Goal: Task Accomplishment & Management: Manage account settings

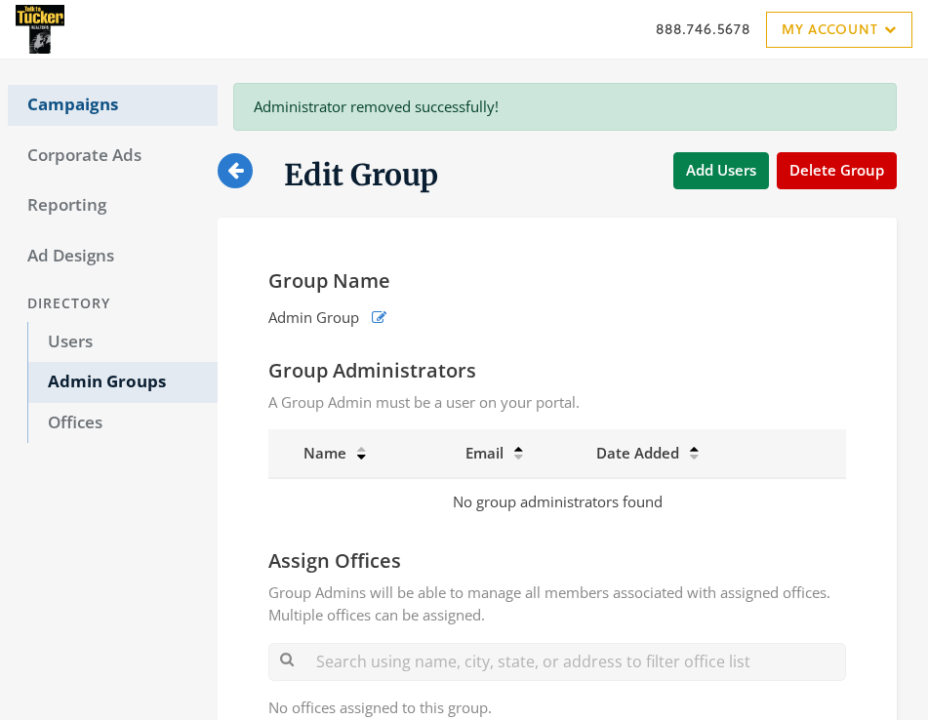
click at [79, 103] on link "Campaigns" at bounding box center [113, 105] width 210 height 41
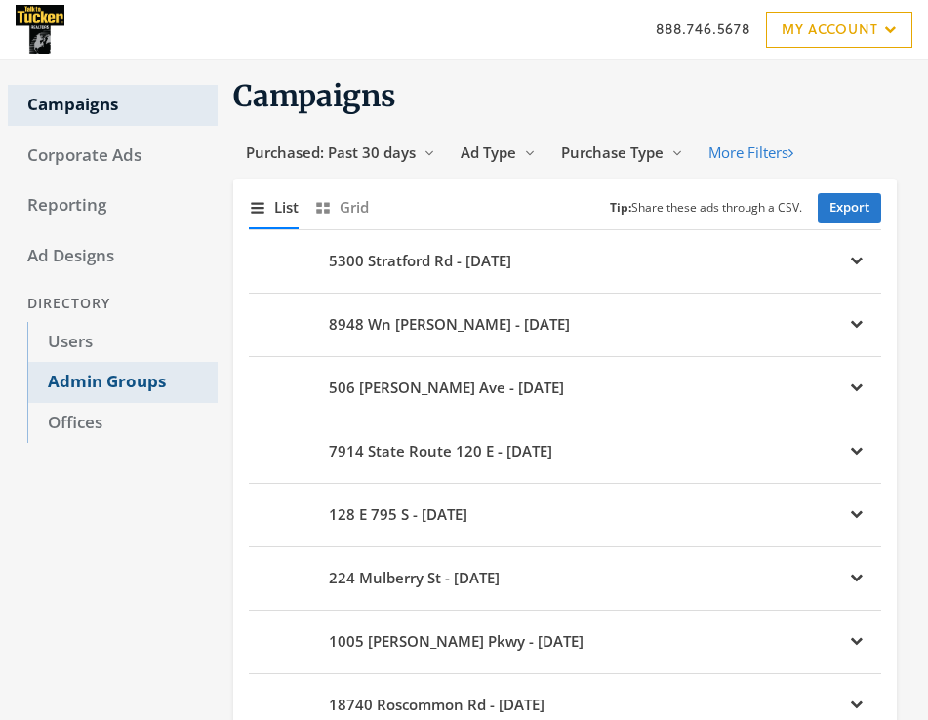
click at [133, 377] on link "Admin Groups" at bounding box center [122, 382] width 190 height 41
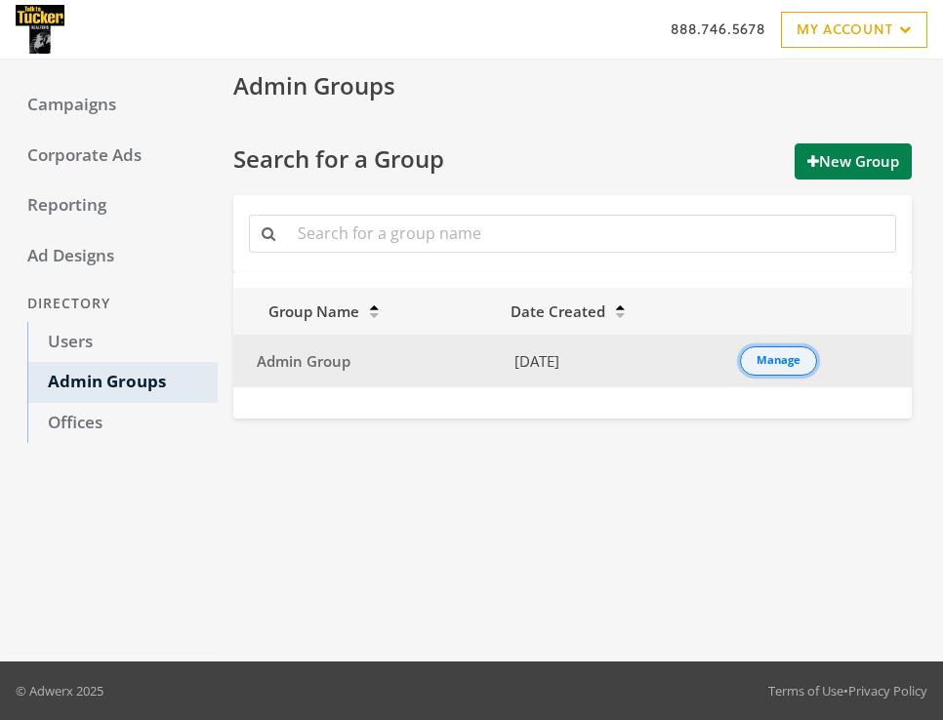
click at [784, 370] on button "Manage" at bounding box center [778, 361] width 77 height 29
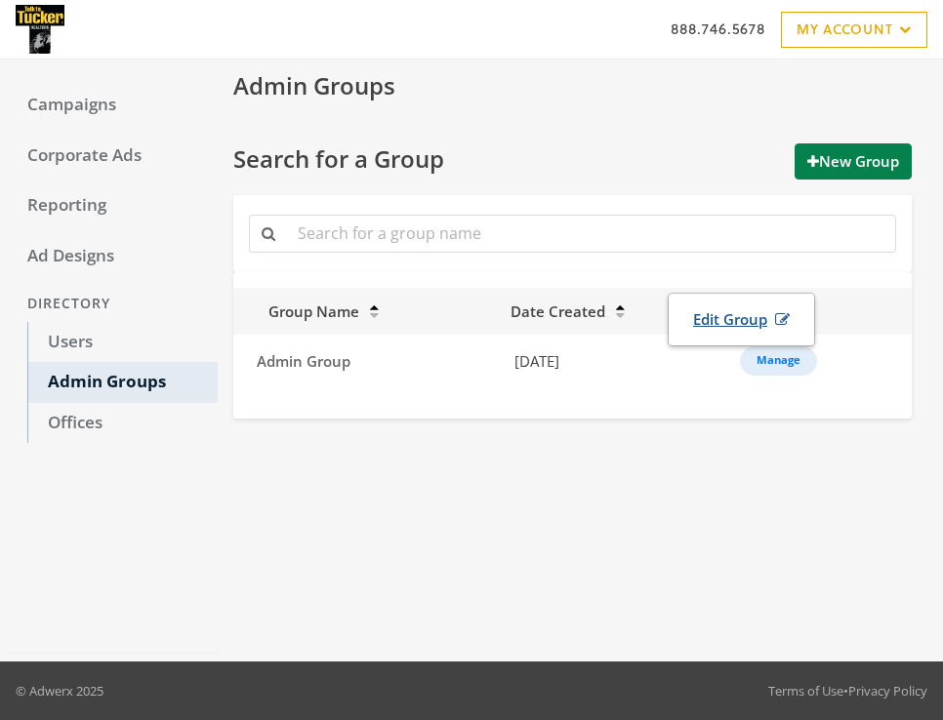
click at [747, 322] on link "Edit Group" at bounding box center [741, 320] width 122 height 36
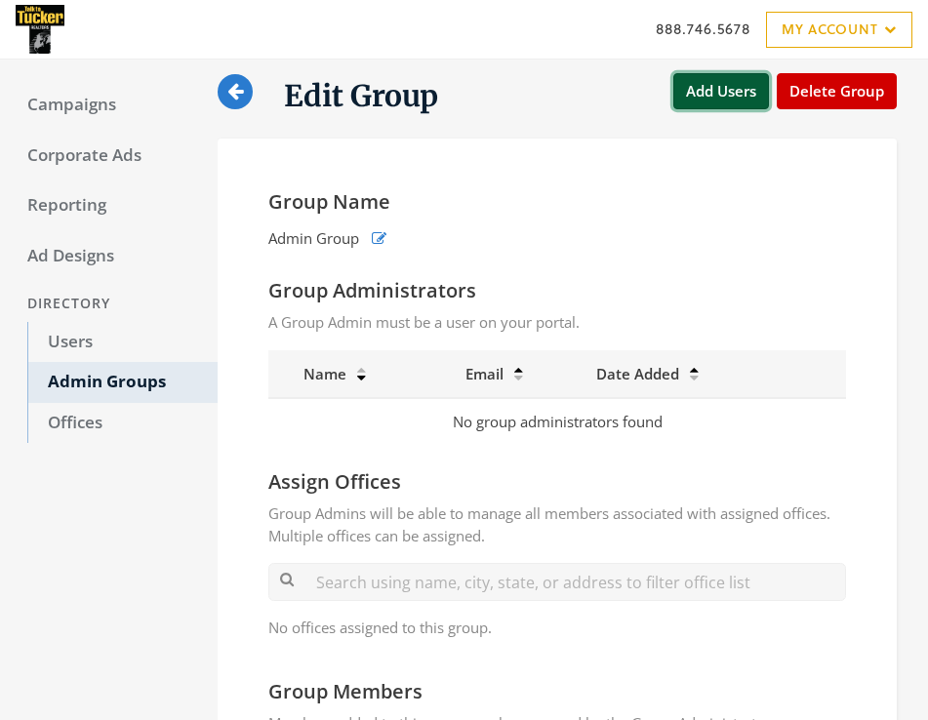
click at [718, 101] on button "Add Users" at bounding box center [721, 91] width 96 height 36
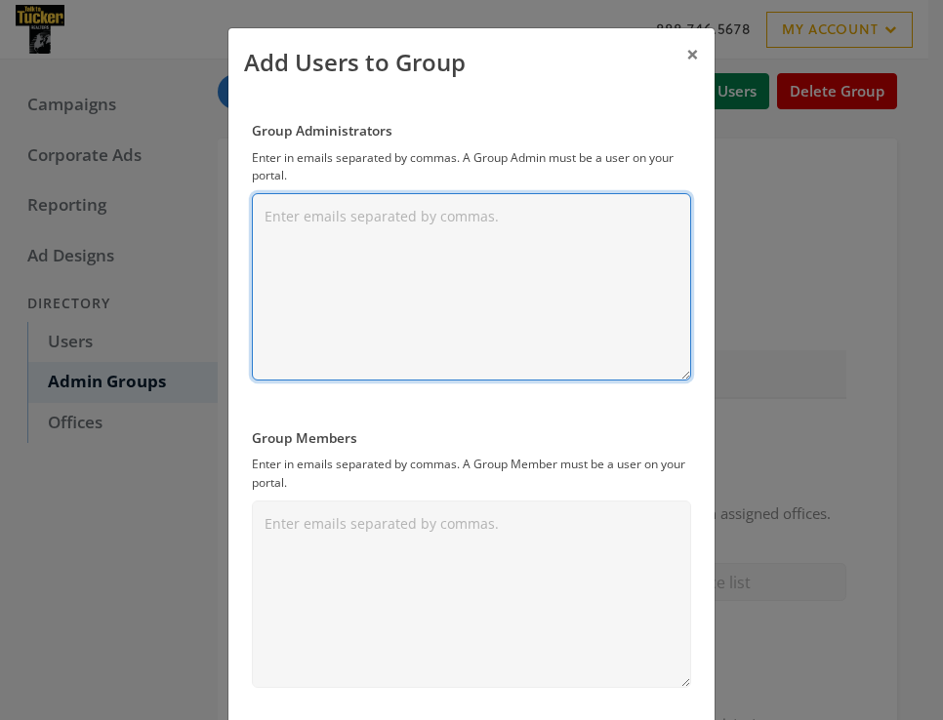
click at [367, 293] on textarea "Group Administrators" at bounding box center [471, 286] width 439 height 187
paste textarea "thenrikson+fctucker041125@adwerx.com"
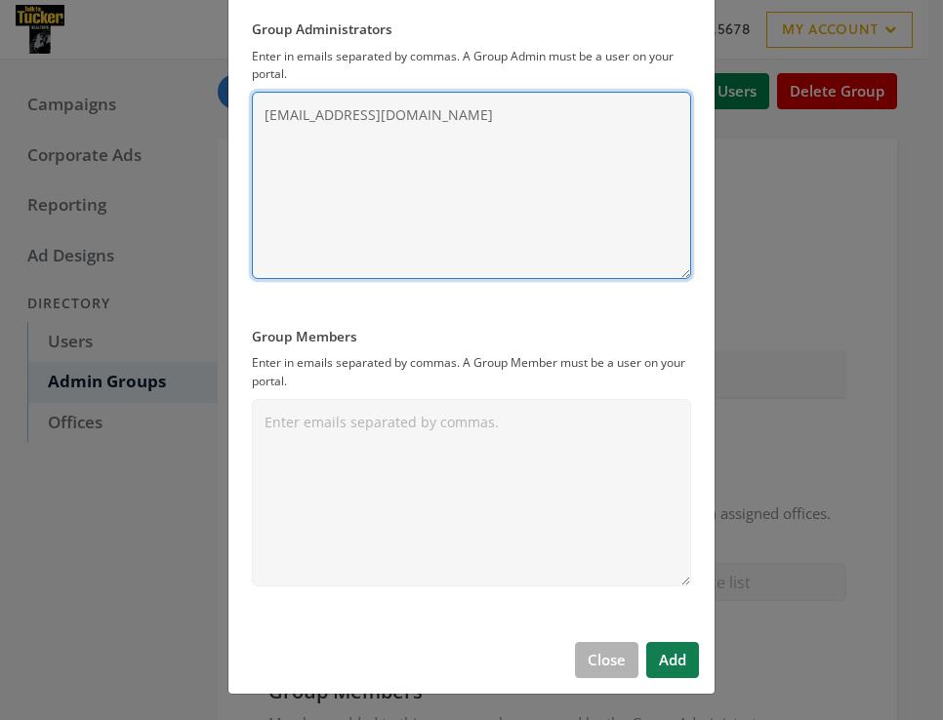
scroll to position [103, 0]
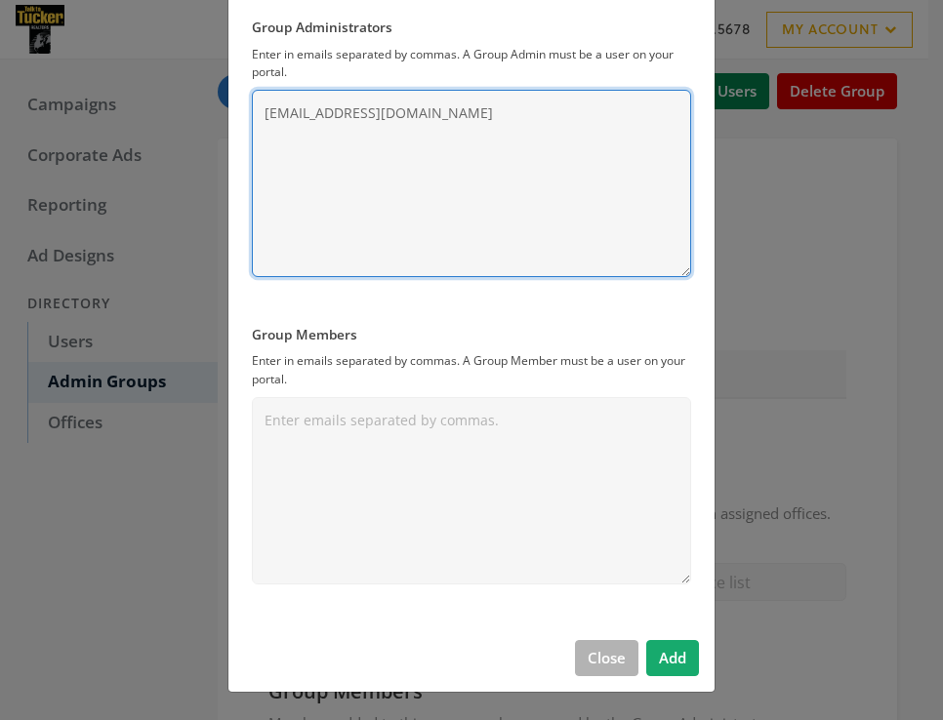
type textarea "thenrikson+fctucker041125@adwerx.com"
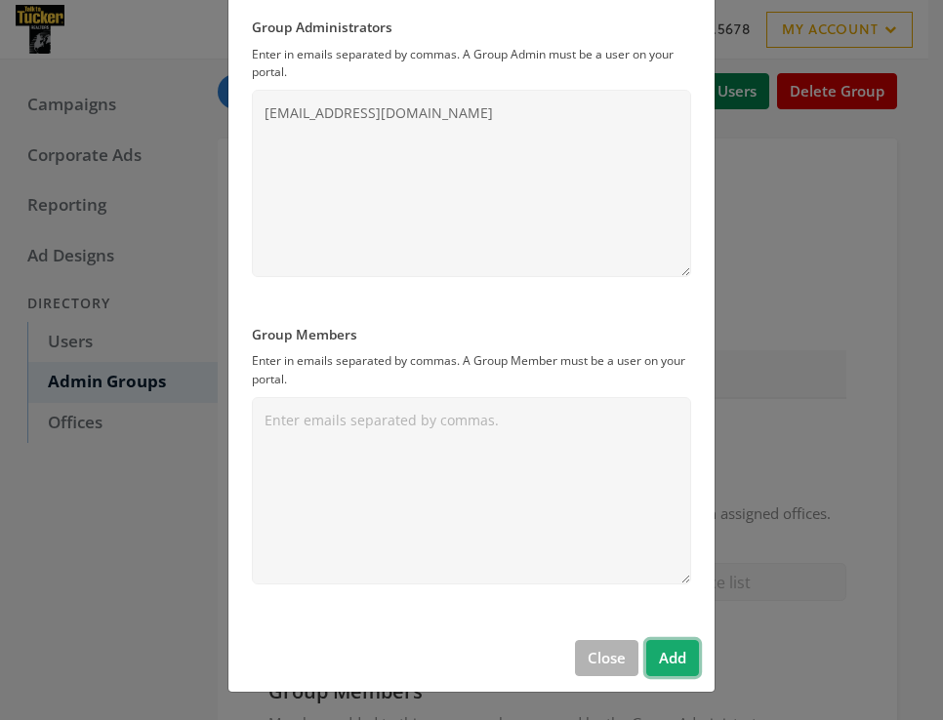
click at [677, 653] on button "Add" at bounding box center [672, 658] width 53 height 36
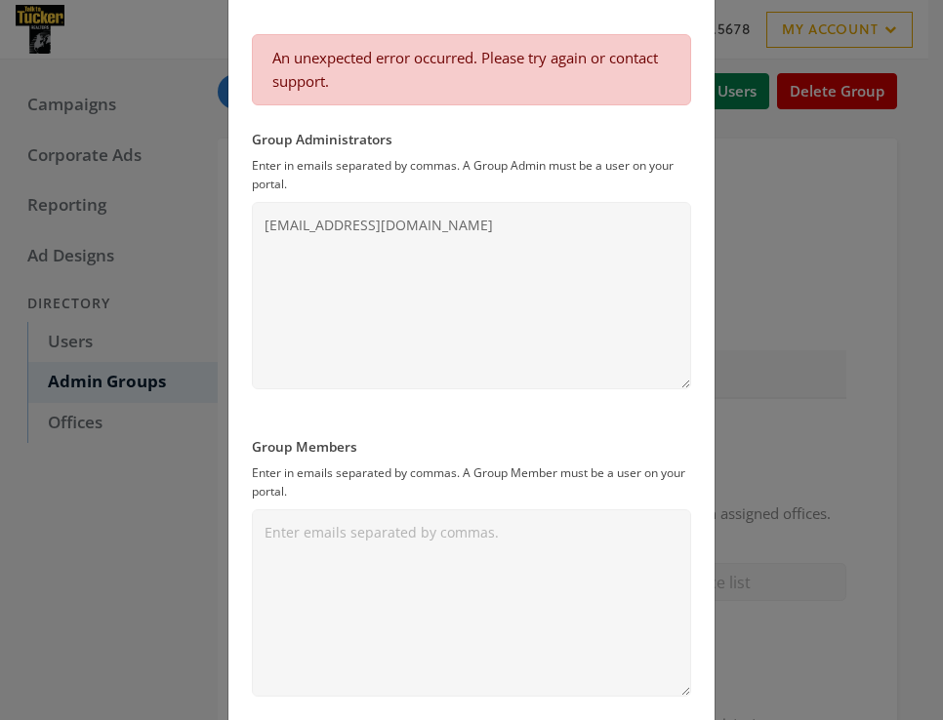
scroll to position [0, 0]
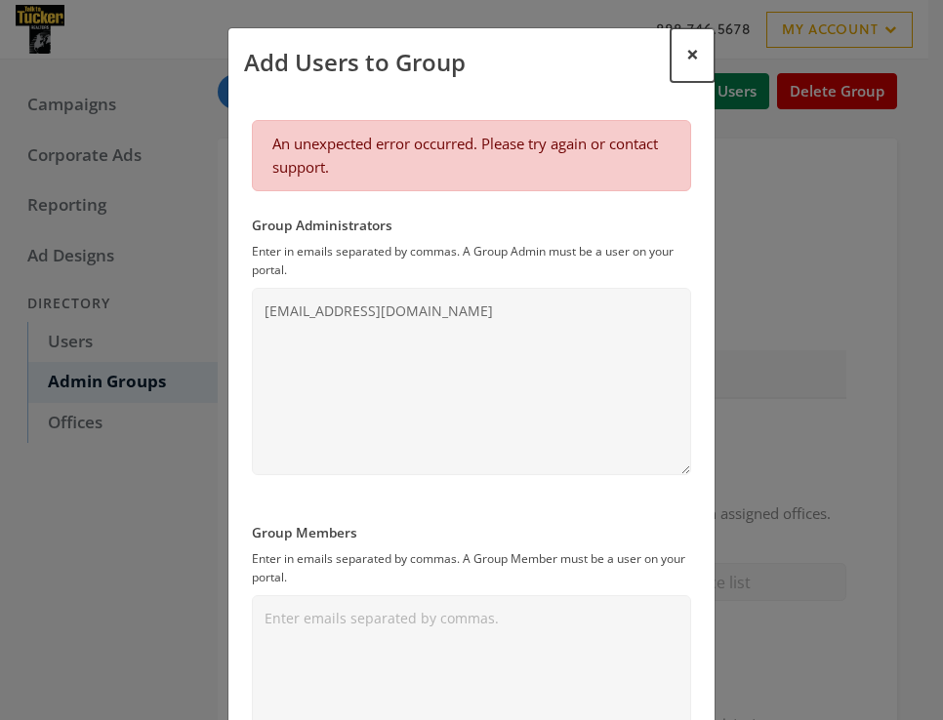
click at [688, 49] on span "×" at bounding box center [692, 54] width 13 height 30
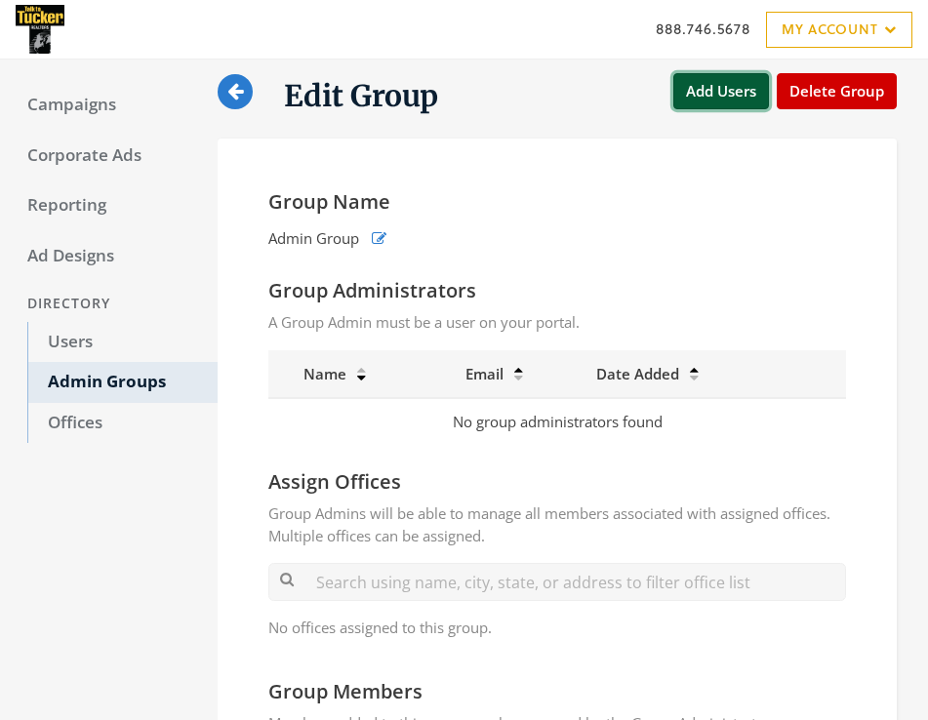
click at [744, 73] on button "Add Users" at bounding box center [721, 91] width 96 height 36
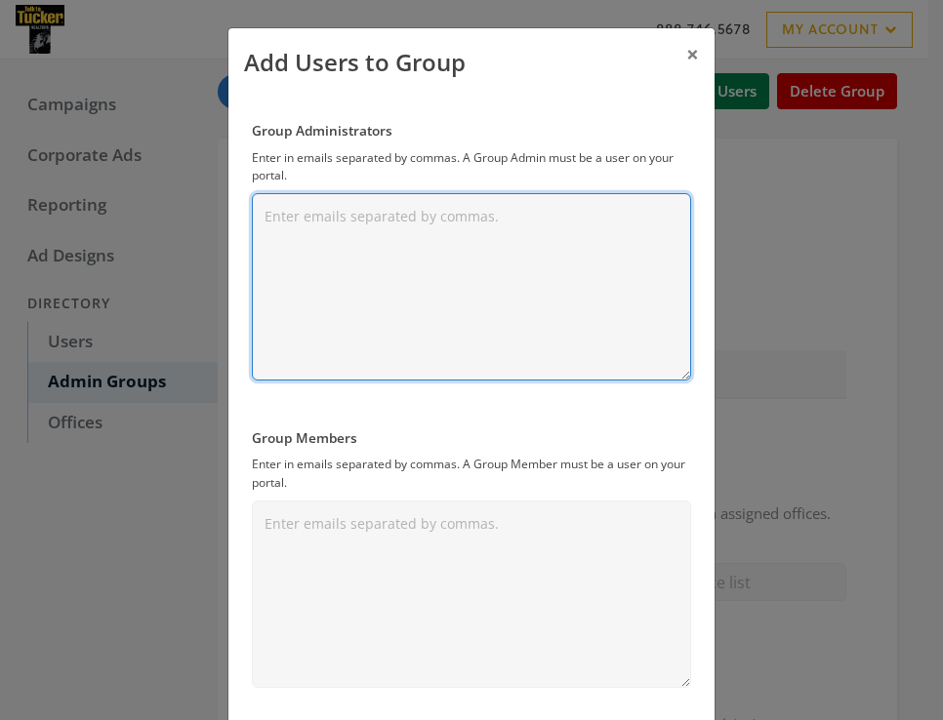
click at [442, 233] on textarea "Group Administrators" at bounding box center [471, 286] width 439 height 187
paste textarea "adwerxqa+crafctucker@adwerx.com"
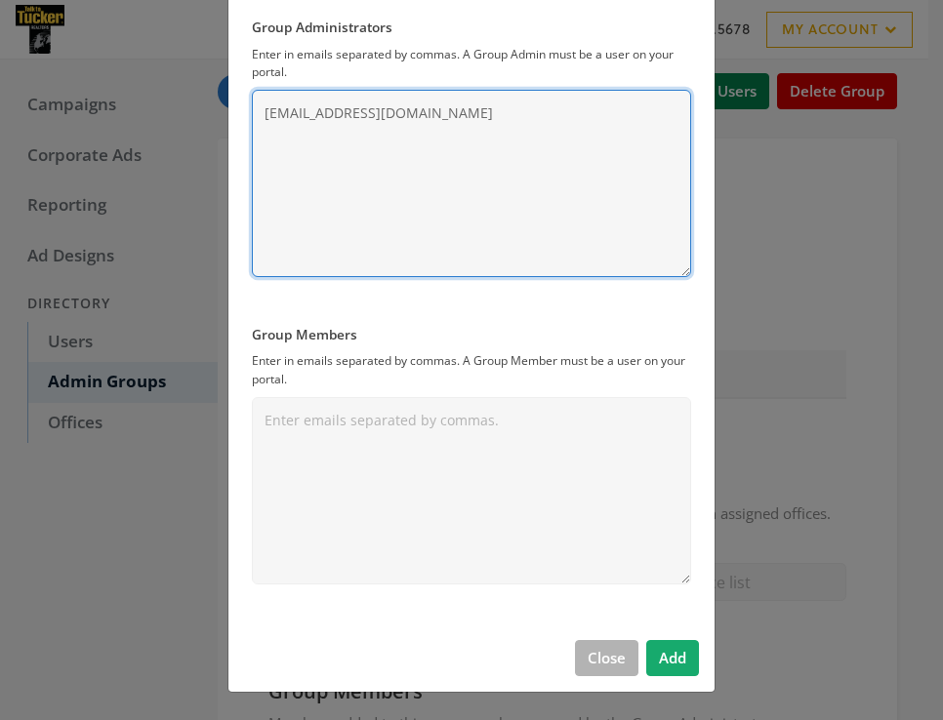
type textarea "adwerxqa+crafctucker@adwerx.com"
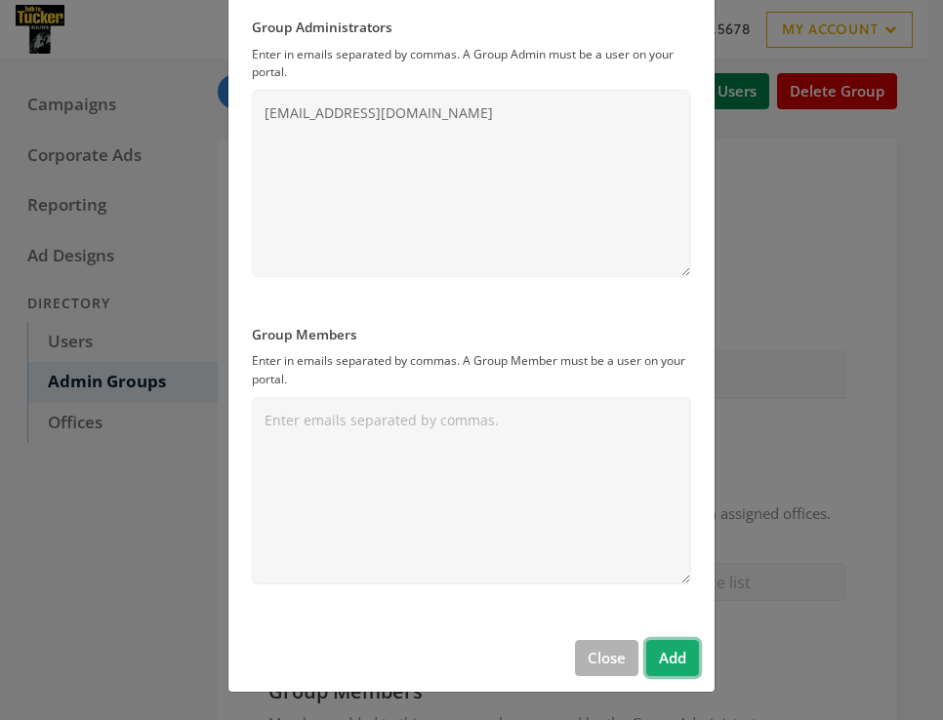
click at [670, 671] on button "Add" at bounding box center [672, 658] width 53 height 36
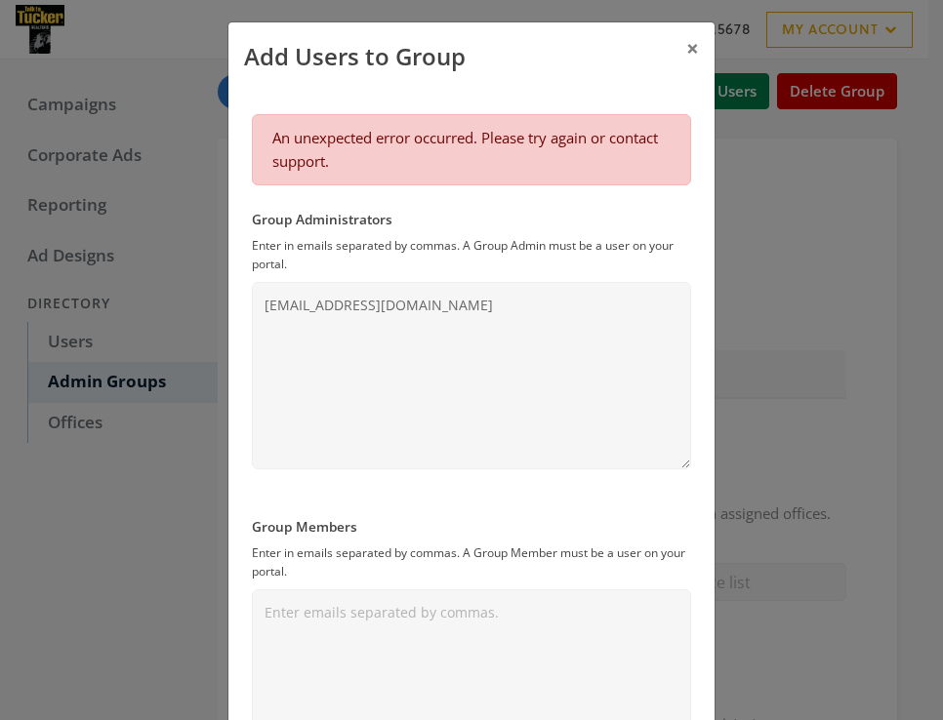
scroll to position [4, 0]
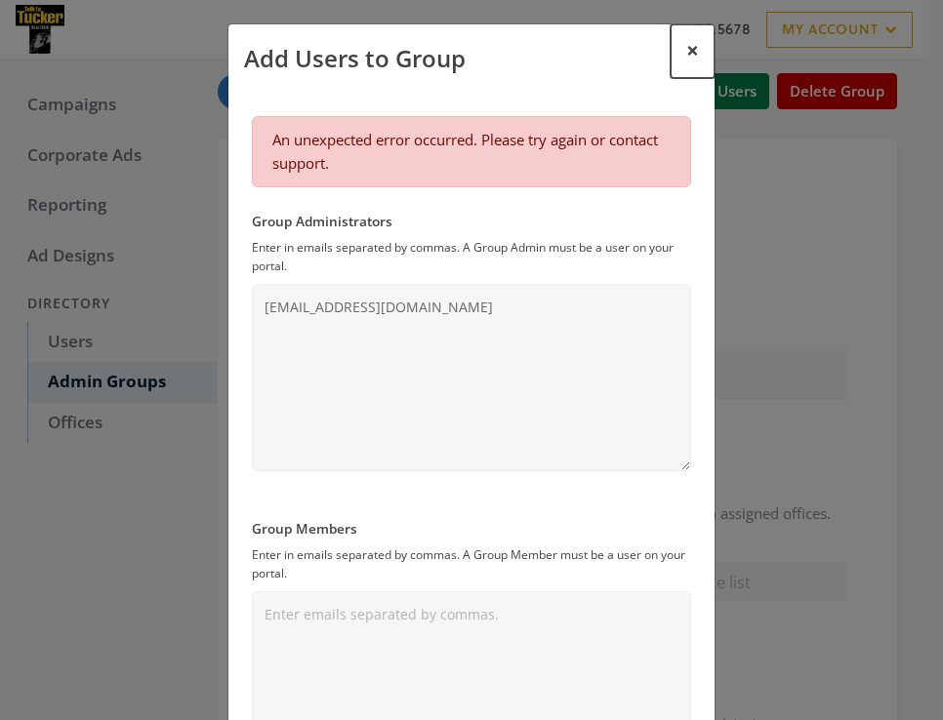
click at [692, 56] on button "×" at bounding box center [693, 51] width 44 height 54
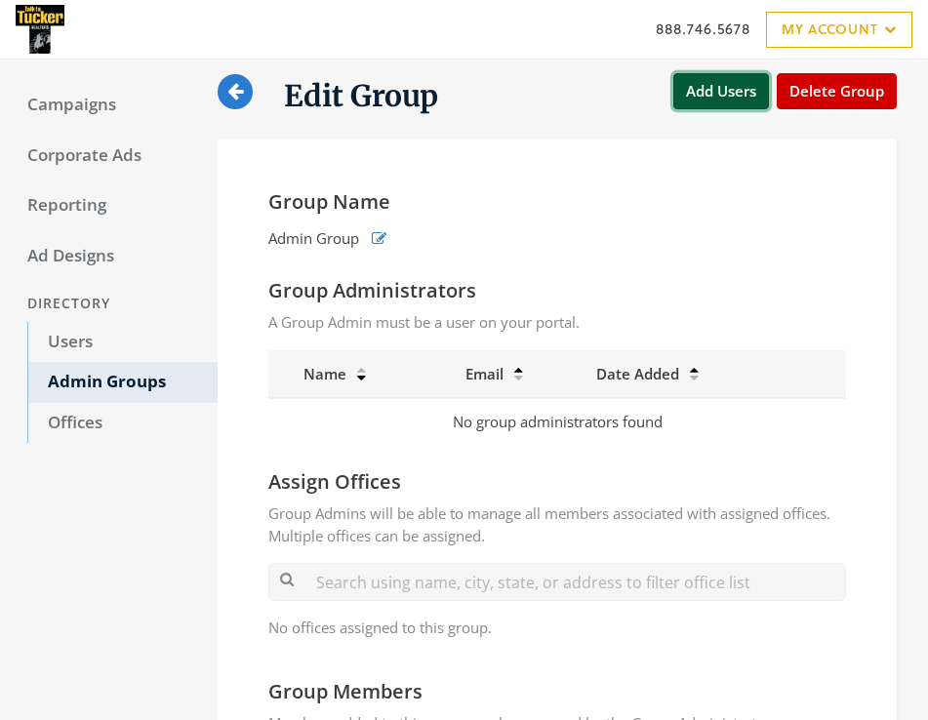
click at [730, 90] on button "Add Users" at bounding box center [721, 91] width 96 height 36
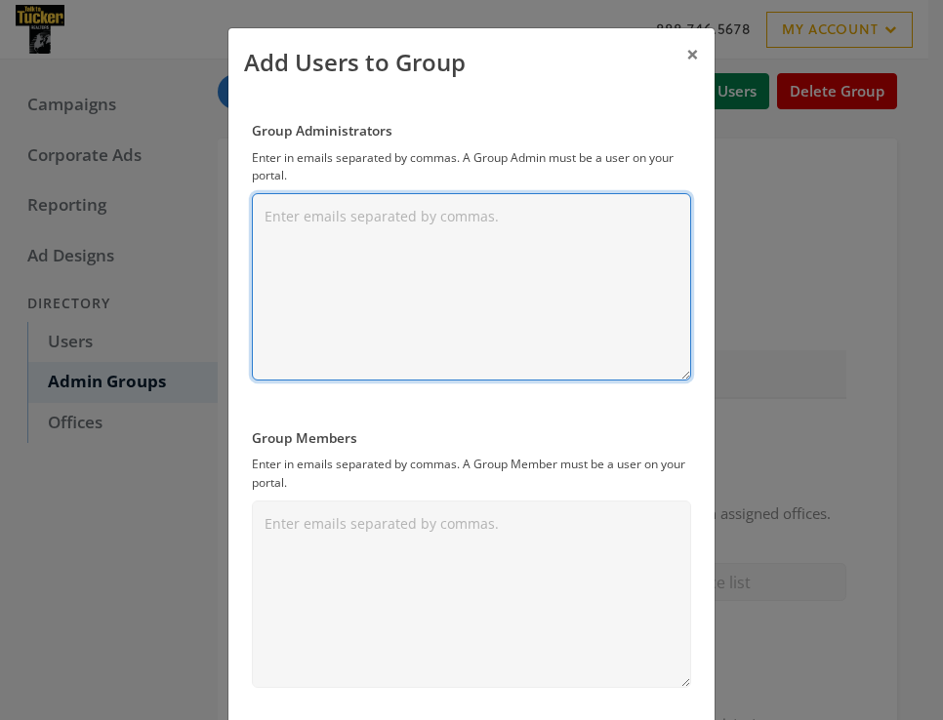
click at [491, 243] on textarea "Group Administrators" at bounding box center [471, 286] width 439 height 187
paste textarea "nikkidavis@fctuckeremge.com"
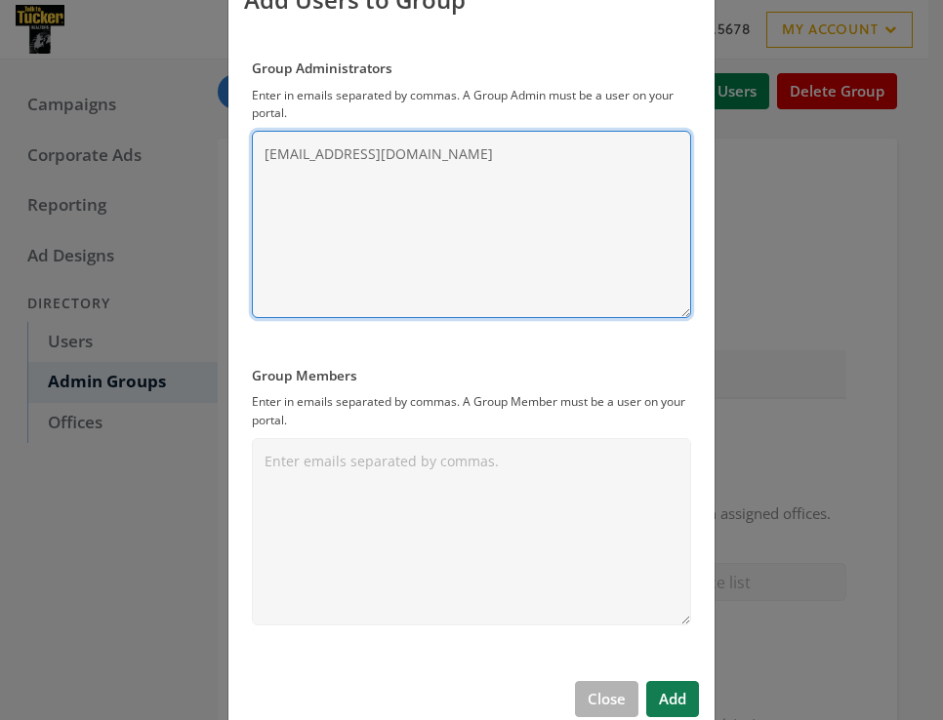
scroll to position [64, 0]
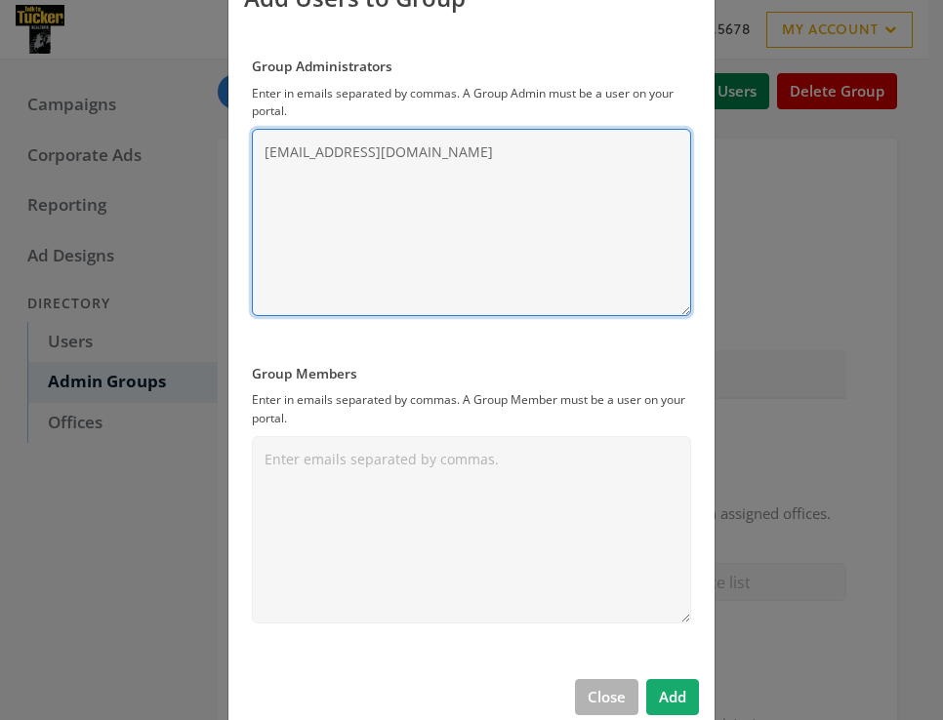
type textarea "nikkidavis@fctuckeremge.com"
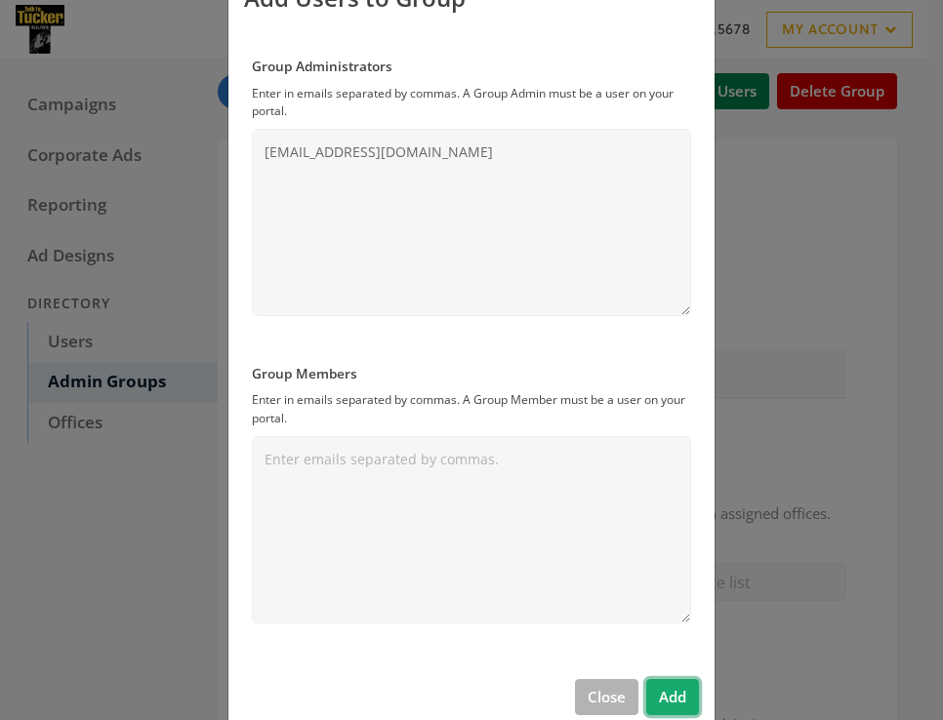
click at [672, 698] on button "Add" at bounding box center [672, 697] width 53 height 36
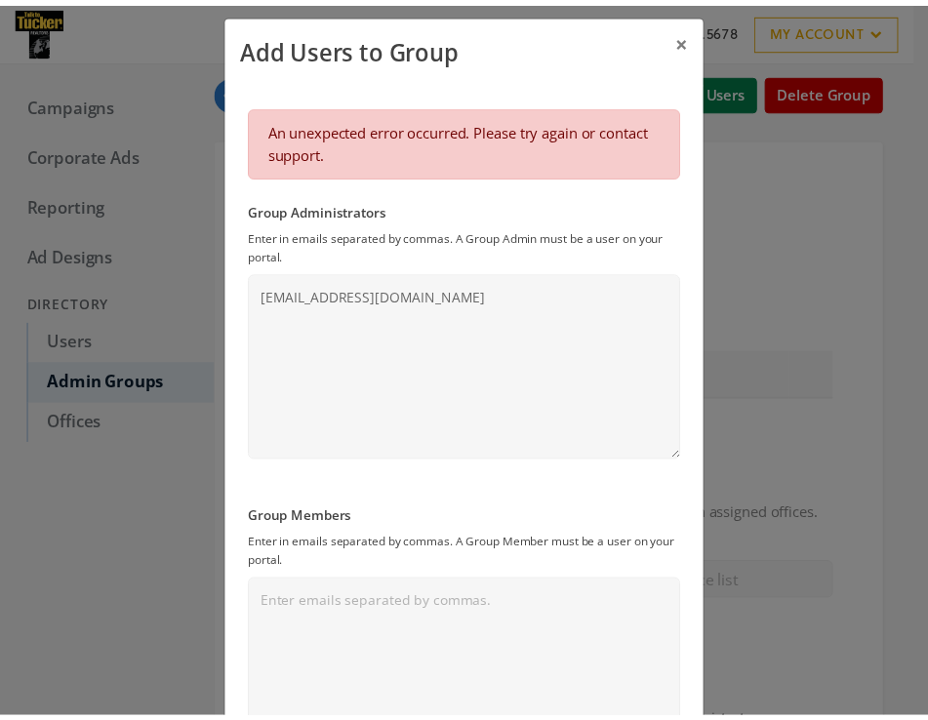
scroll to position [0, 0]
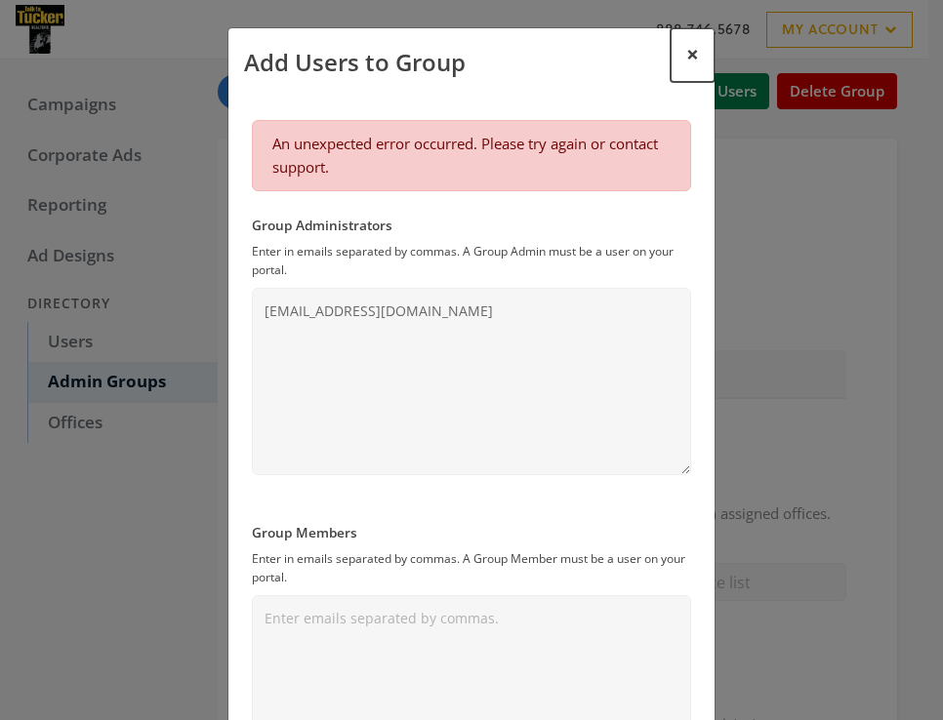
click at [686, 52] on span "×" at bounding box center [692, 54] width 13 height 30
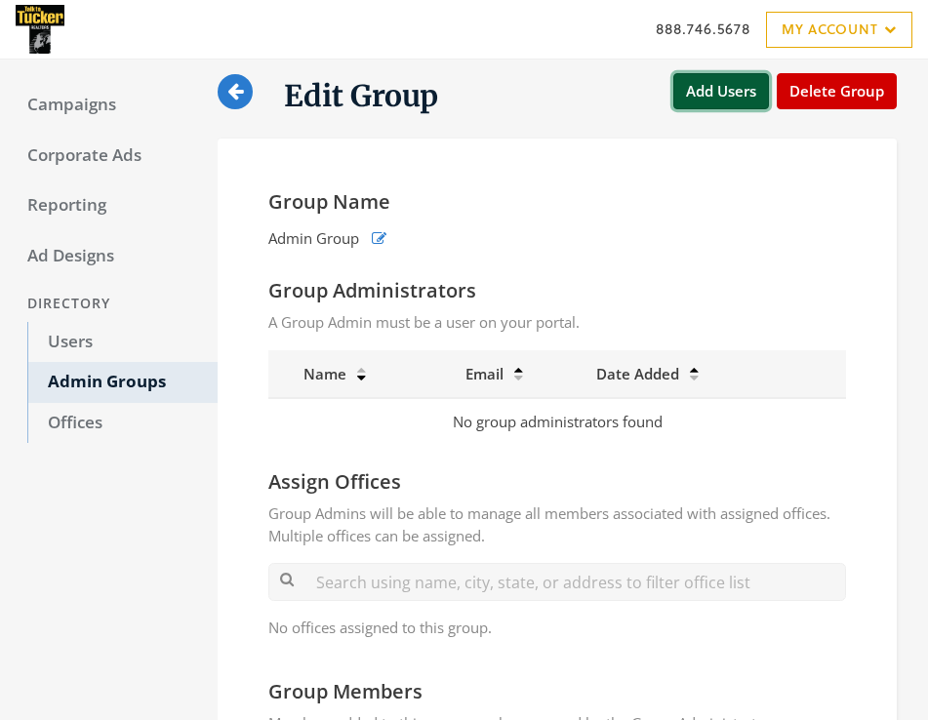
click at [730, 97] on button "Add Users" at bounding box center [721, 91] width 96 height 36
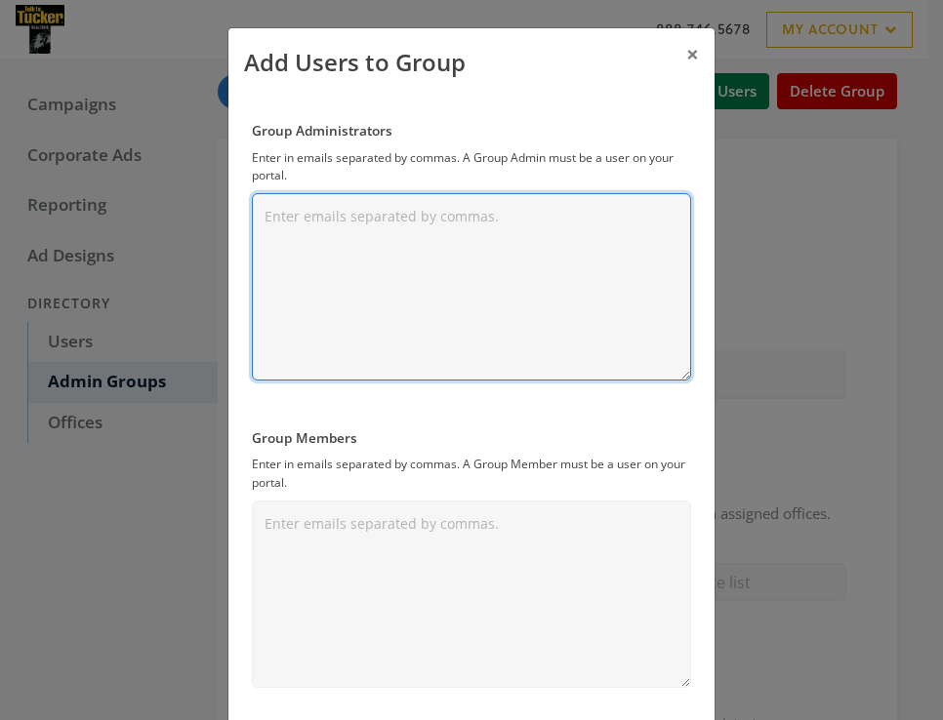
click at [430, 327] on textarea "Group Administrators" at bounding box center [471, 286] width 439 height 187
paste textarea "[EMAIL_ADDRESS][DOMAIN_NAME]"
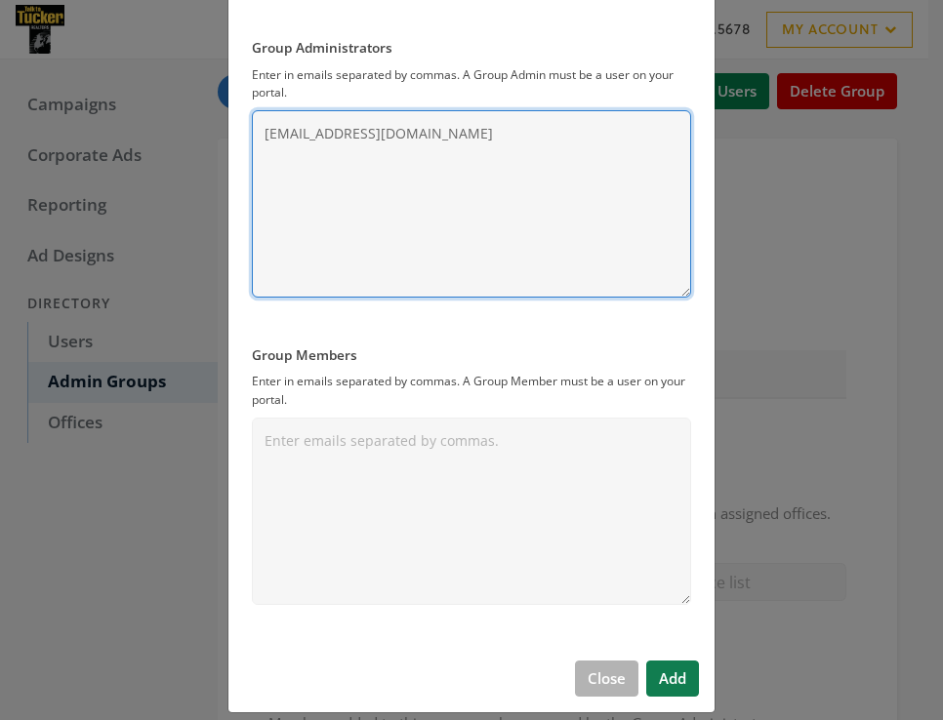
scroll to position [86, 0]
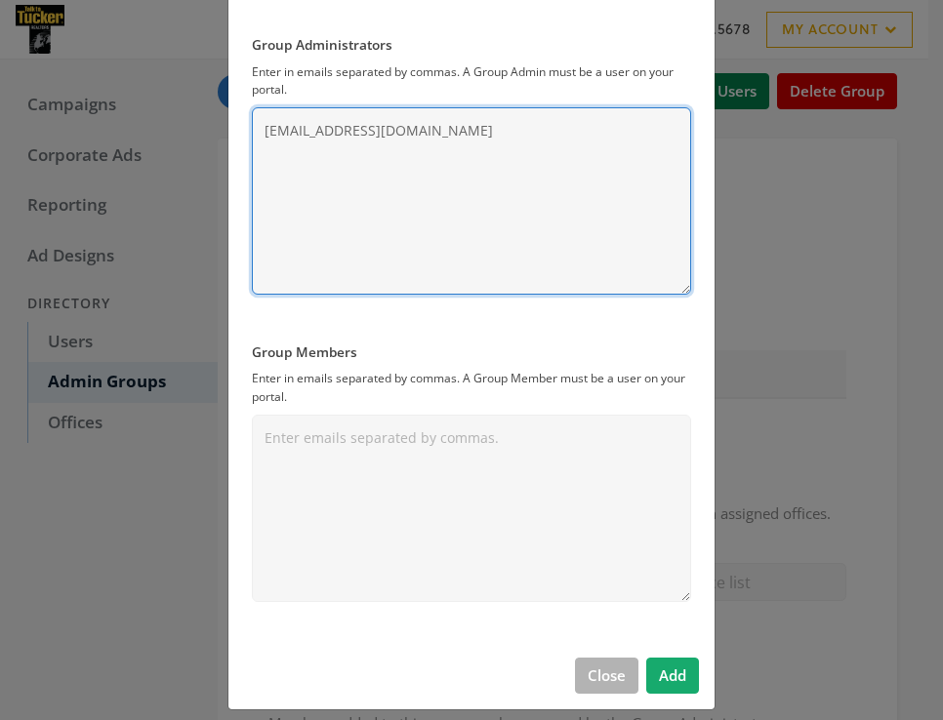
type textarea "[EMAIL_ADDRESS][DOMAIN_NAME]"
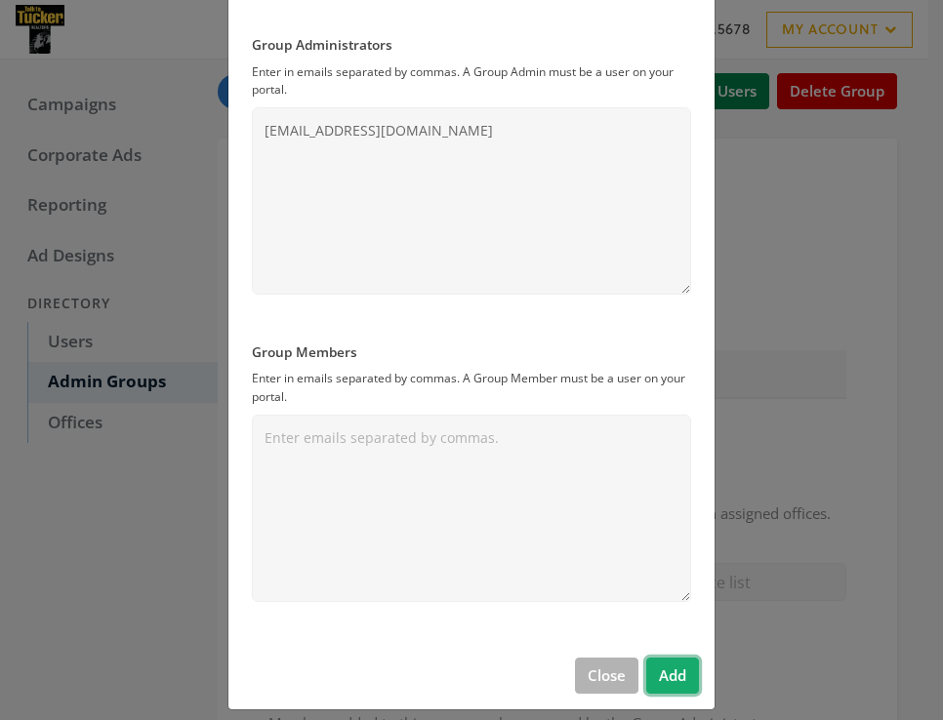
click at [656, 667] on button "Add" at bounding box center [672, 676] width 53 height 36
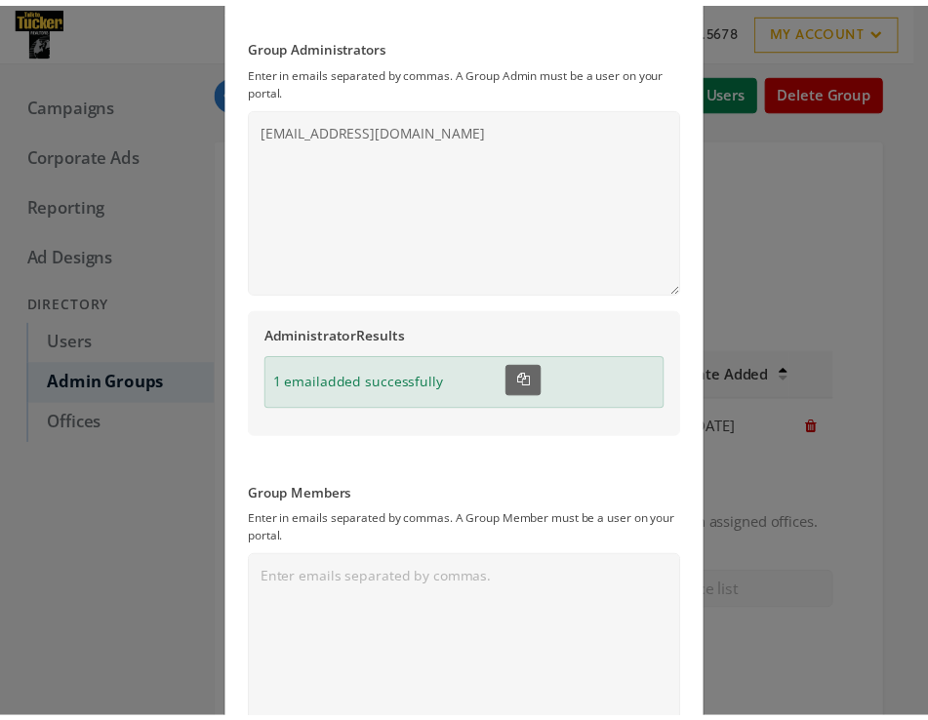
scroll to position [0, 0]
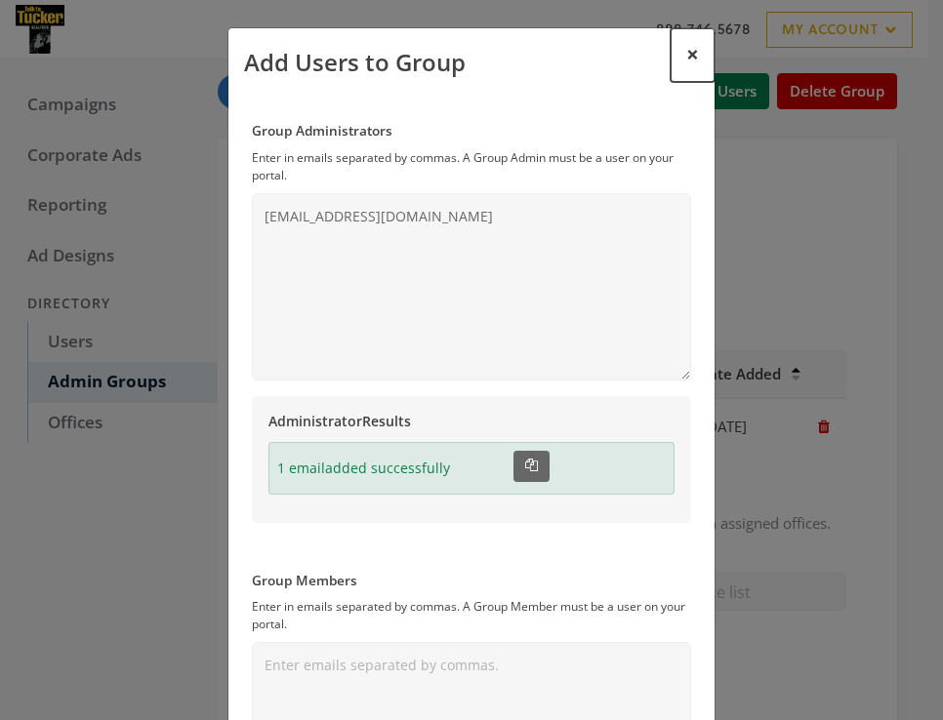
click at [686, 52] on span "×" at bounding box center [692, 54] width 13 height 30
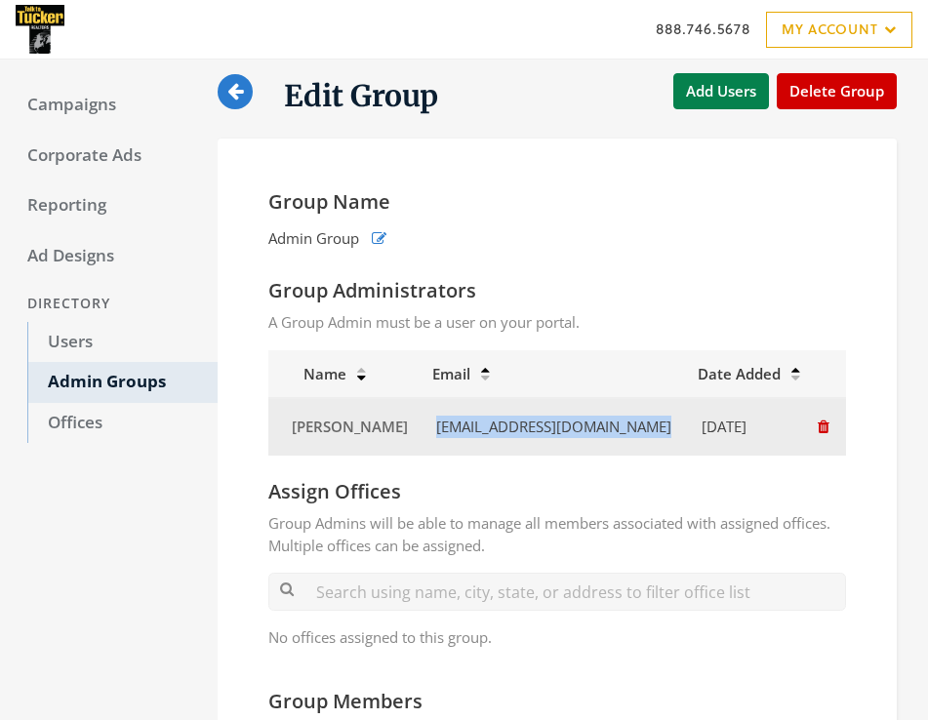
drag, startPoint x: 645, startPoint y: 426, endPoint x: 423, endPoint y: 428, distance: 222.6
click at [423, 428] on td "[EMAIL_ADDRESS][DOMAIN_NAME]" at bounding box center [553, 426] width 265 height 57
copy td "[EMAIL_ADDRESS][DOMAIN_NAME]"
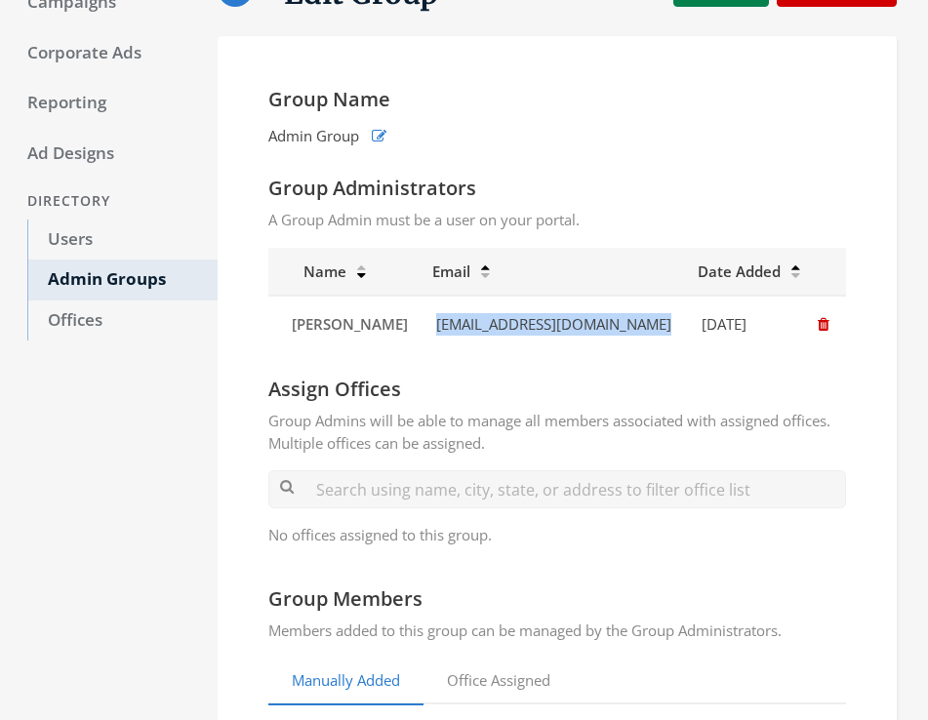
scroll to position [109, 0]
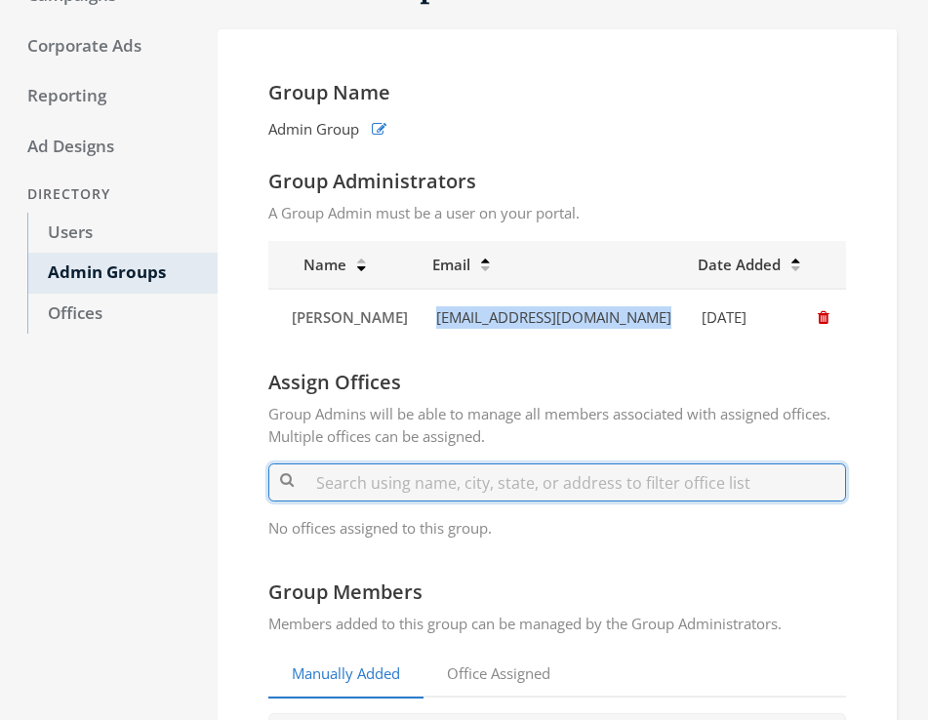
click at [434, 487] on input "text" at bounding box center [557, 483] width 578 height 38
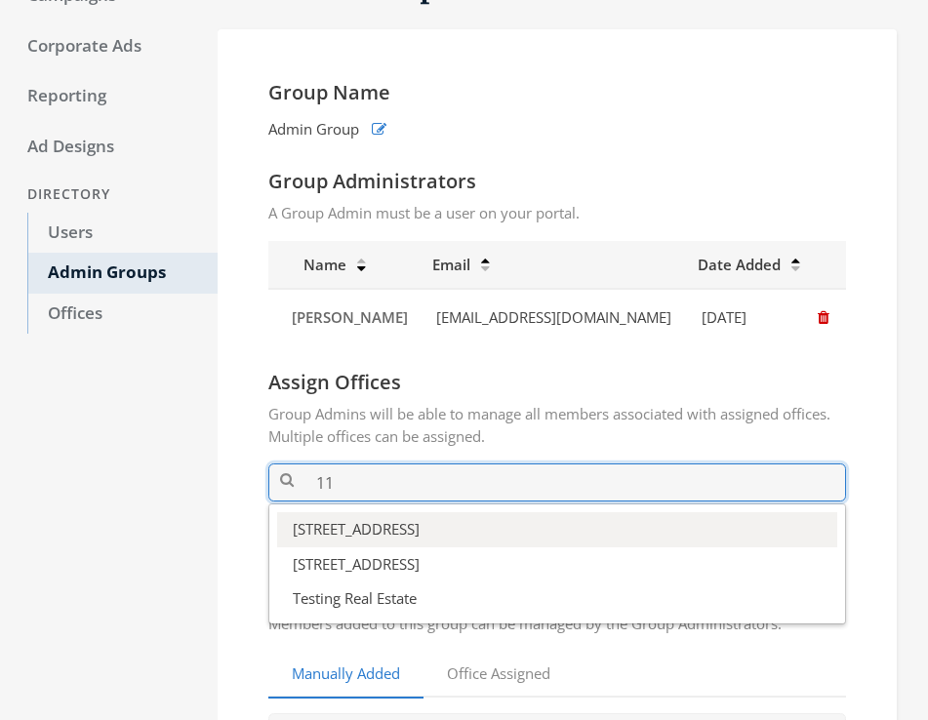
type input "11"
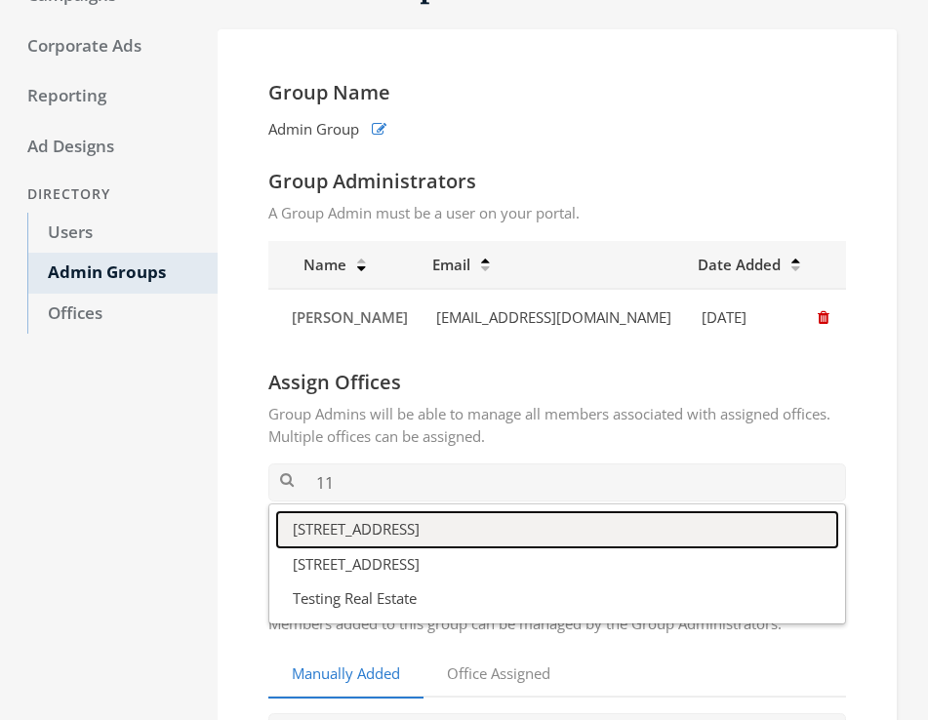
click at [357, 526] on button "[STREET_ADDRESS]" at bounding box center [557, 529] width 560 height 34
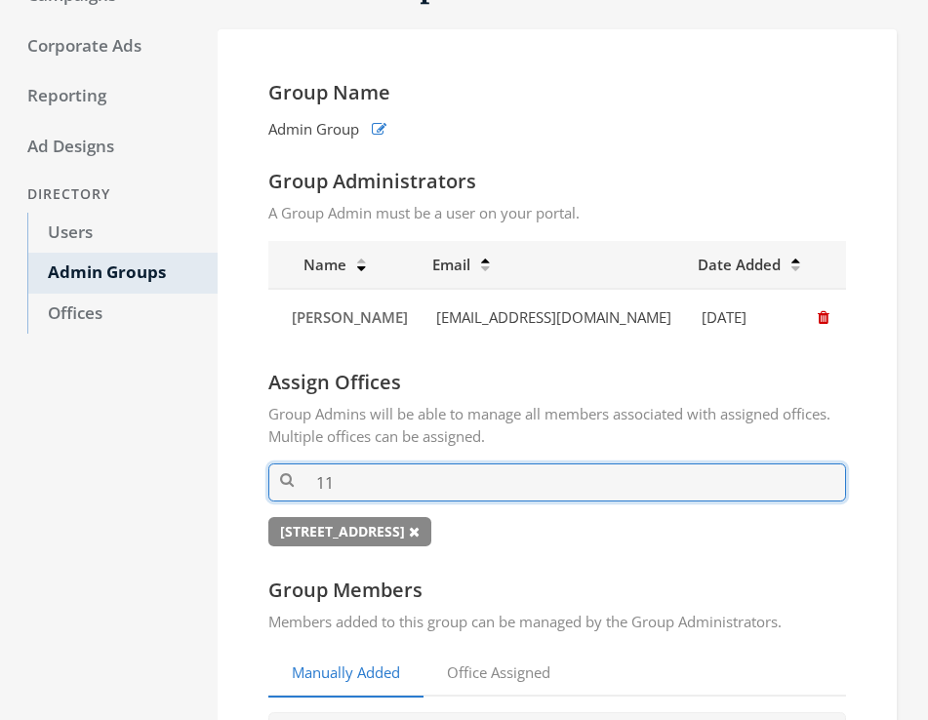
click at [361, 476] on input "11" at bounding box center [557, 483] width 578 height 38
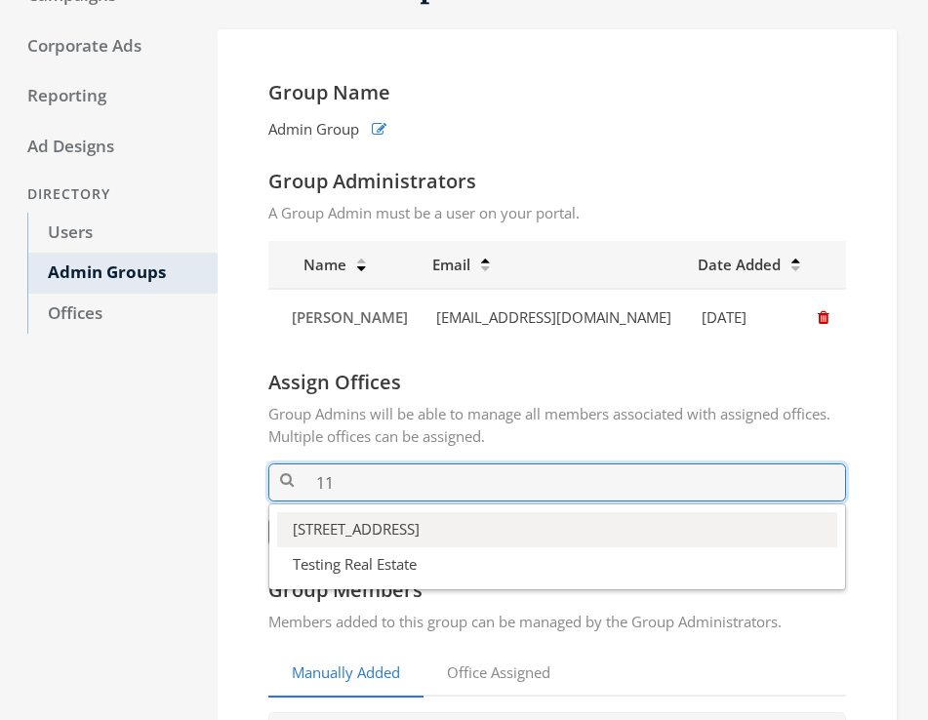
type input "11"
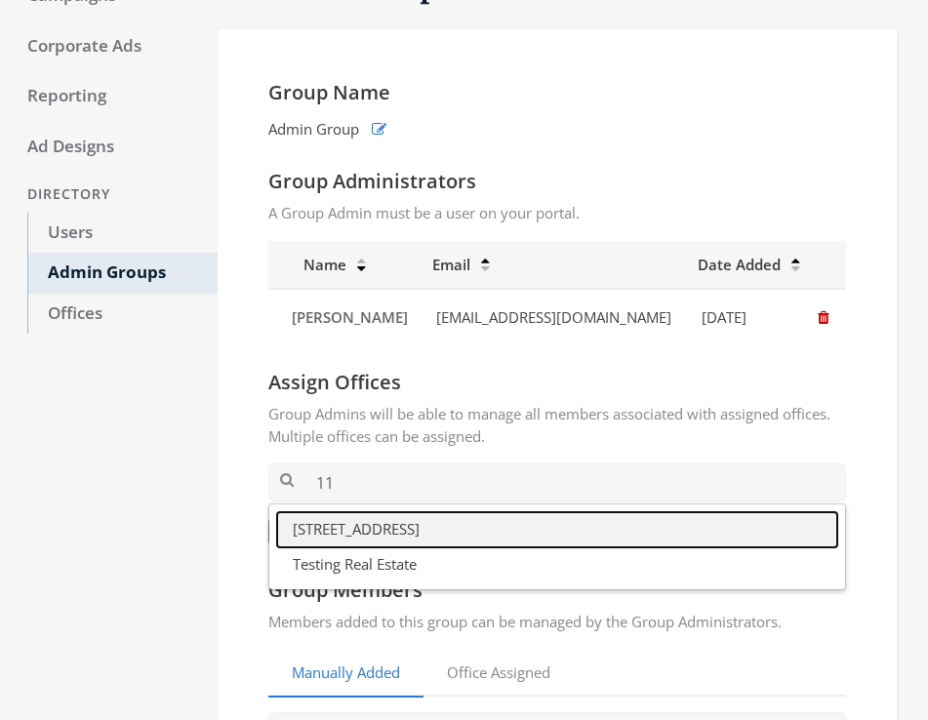
click at [368, 527] on button "[STREET_ADDRESS]" at bounding box center [557, 529] width 560 height 34
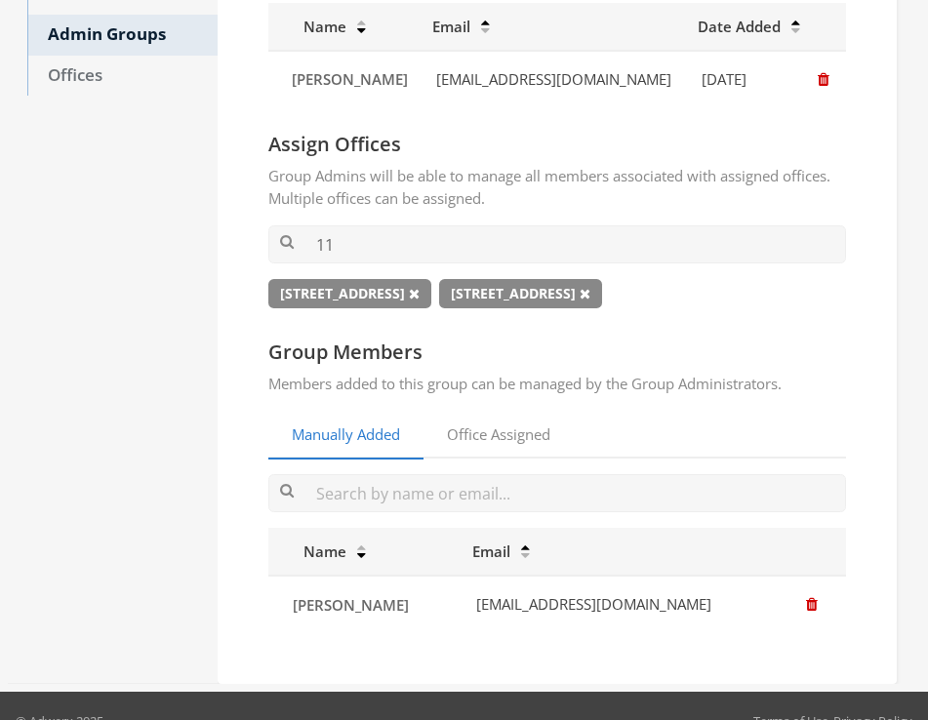
scroll to position [377, 0]
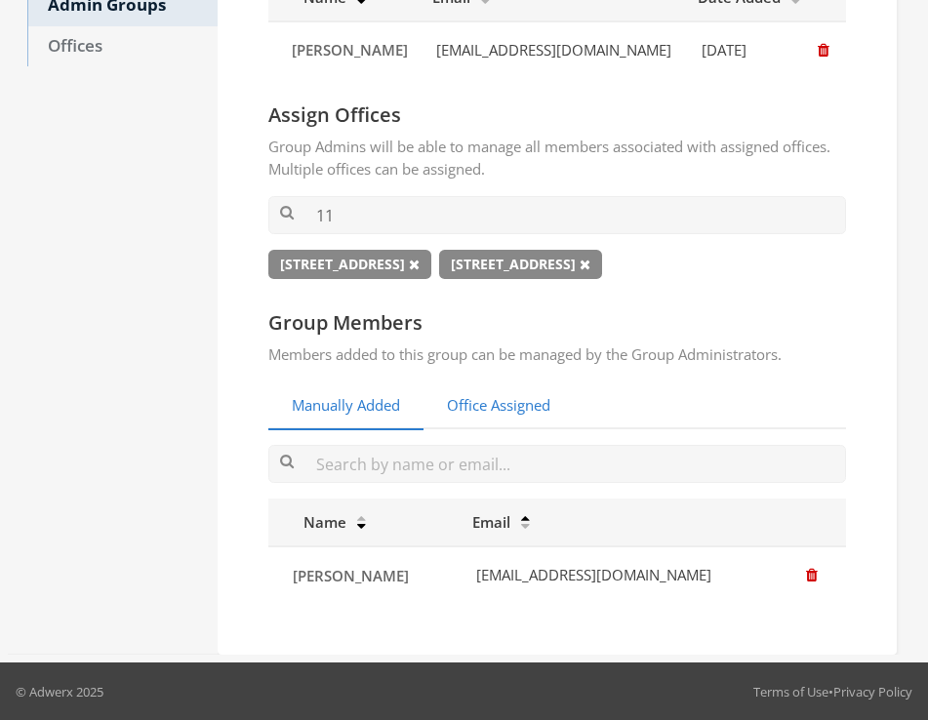
click at [522, 407] on link "Office Assigned" at bounding box center [499, 407] width 150 height 48
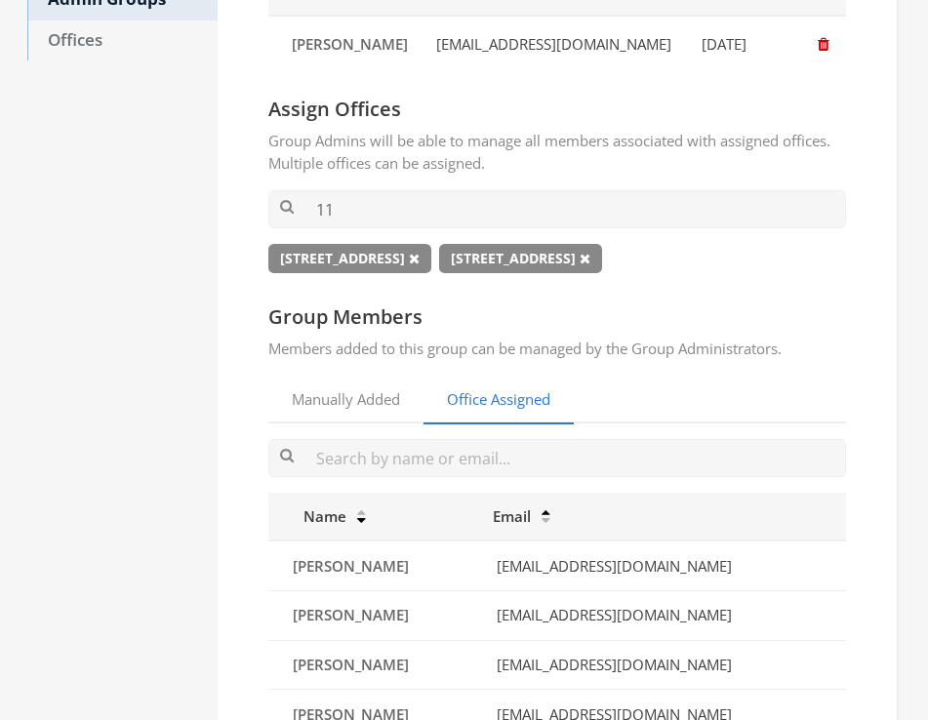
scroll to position [392, 0]
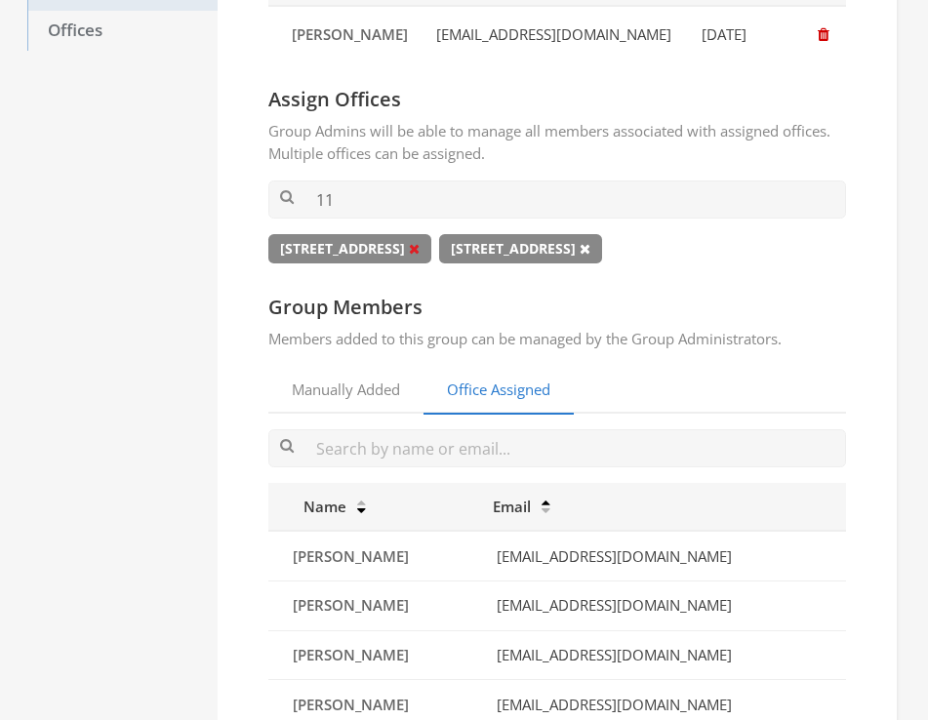
click at [420, 250] on icon at bounding box center [414, 249] width 11 height 14
click at [409, 252] on icon at bounding box center [414, 249] width 11 height 14
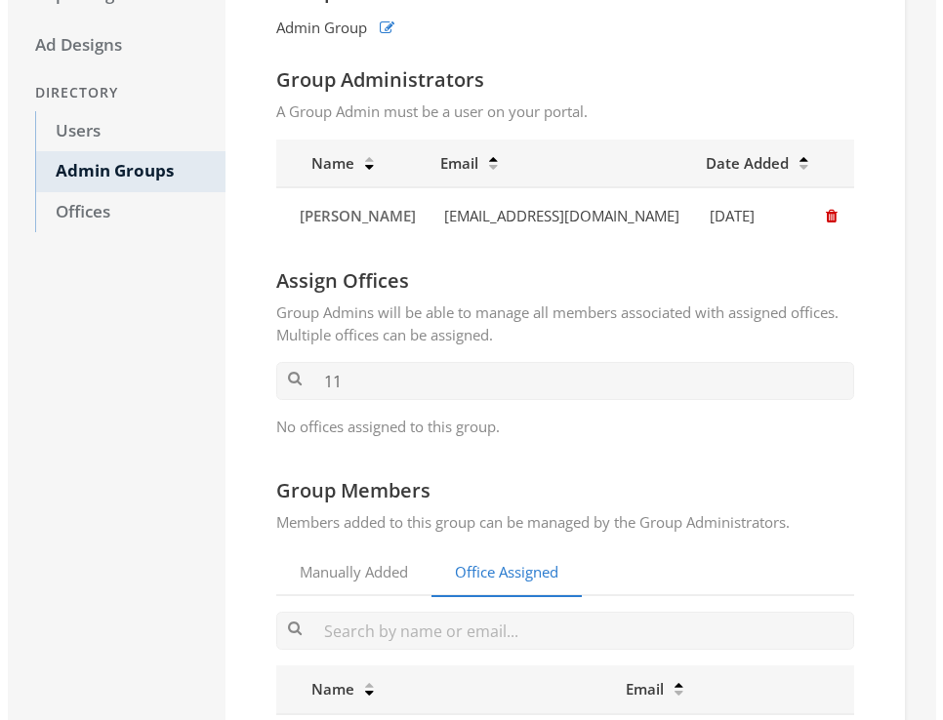
scroll to position [0, 0]
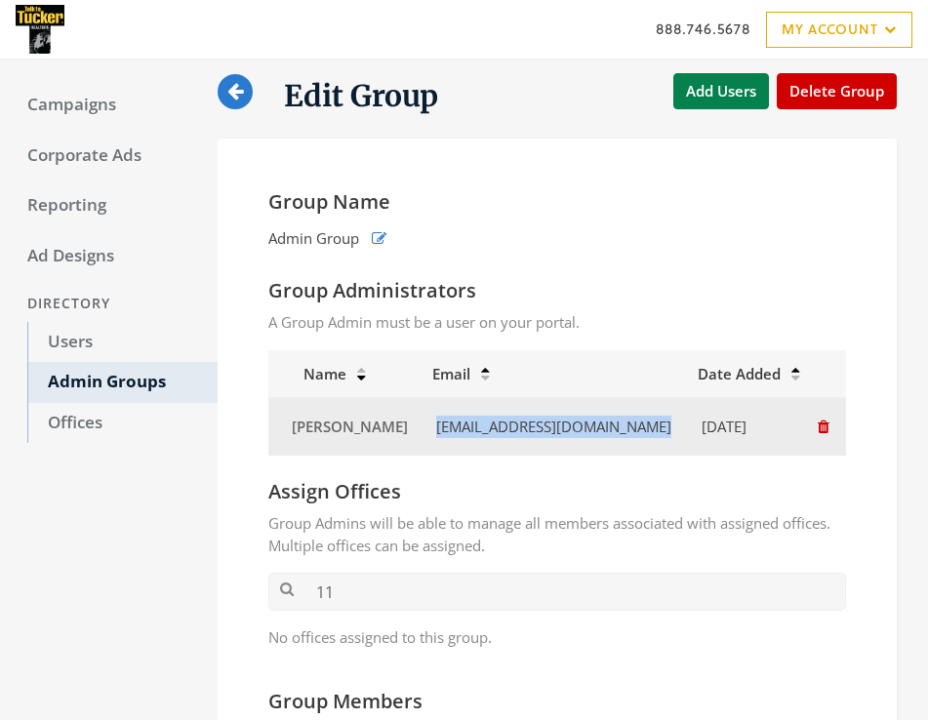
drag, startPoint x: 644, startPoint y: 431, endPoint x: 420, endPoint y: 428, distance: 224.5
click at [421, 428] on td "[EMAIL_ADDRESS][DOMAIN_NAME]" at bounding box center [553, 426] width 265 height 57
copy td "[EMAIL_ADDRESS][DOMAIN_NAME]"
click at [822, 428] on icon "button" at bounding box center [824, 427] width 12 height 15
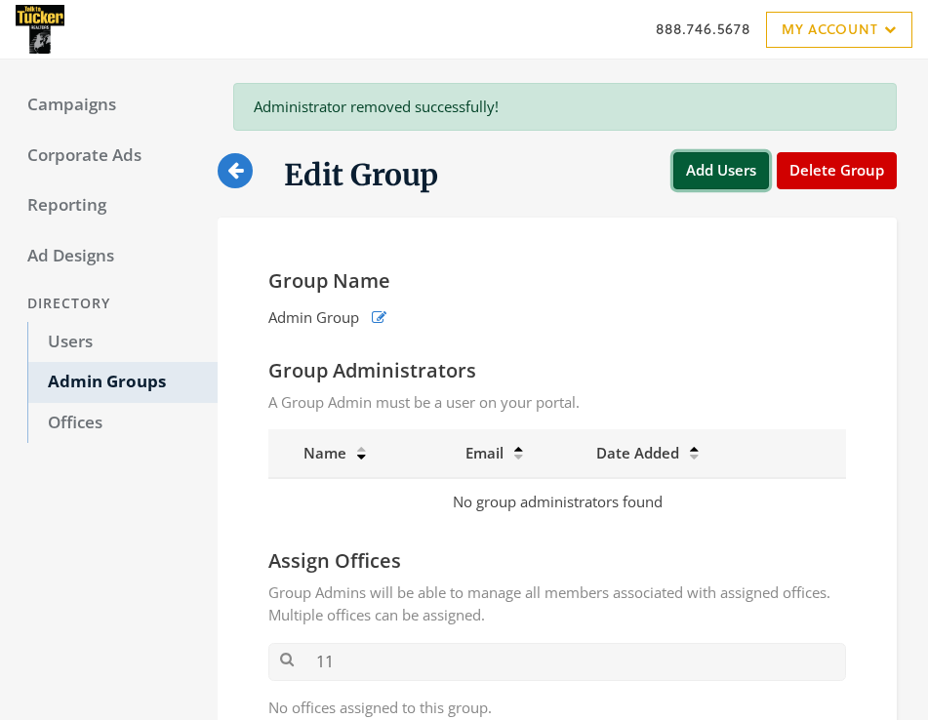
click at [711, 159] on button "Add Users" at bounding box center [721, 170] width 96 height 36
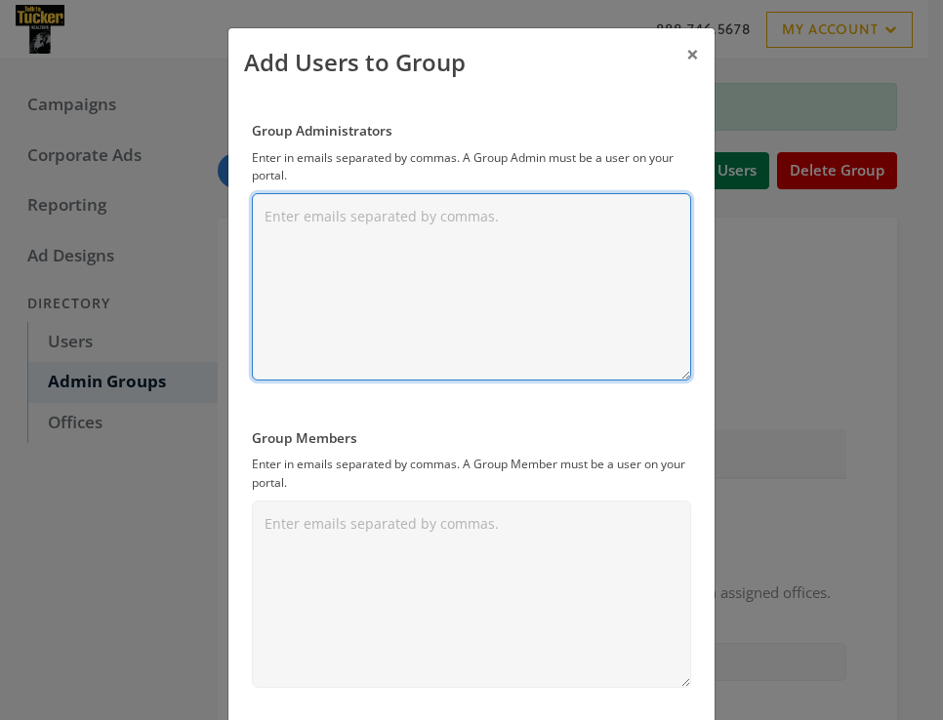
click at [430, 273] on textarea "Group Administrators" at bounding box center [471, 286] width 439 height 187
paste textarea "[EMAIL_ADDRESS][DOMAIN_NAME]"
type textarea "[EMAIL_ADDRESS][DOMAIN_NAME]"
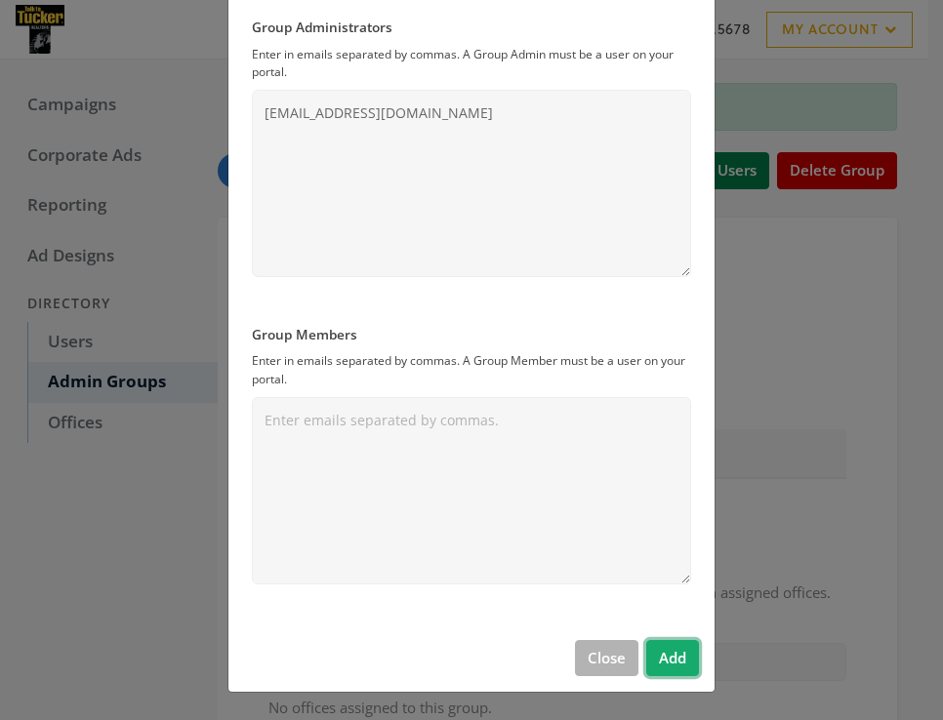
click at [678, 665] on button "Add" at bounding box center [672, 658] width 53 height 36
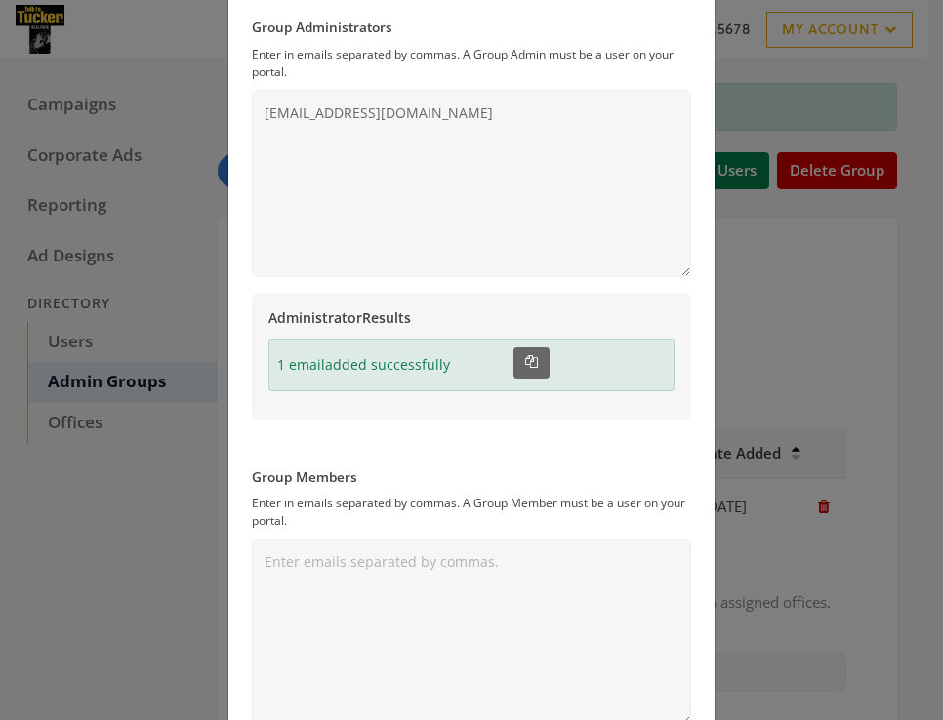
scroll to position [0, 0]
